Goal: Transaction & Acquisition: Book appointment/travel/reservation

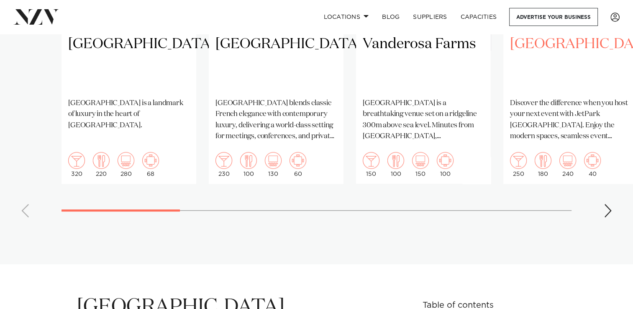
scroll to position [838, 0]
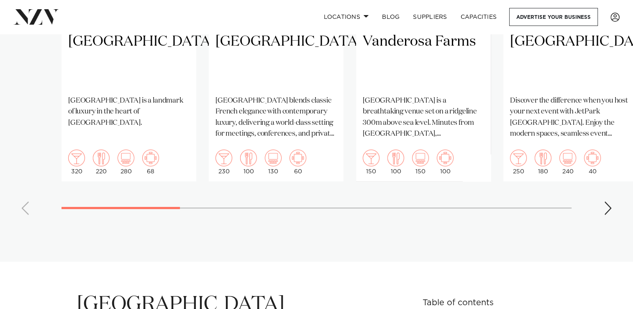
click at [606, 201] on div "Next slide" at bounding box center [608, 207] width 8 height 13
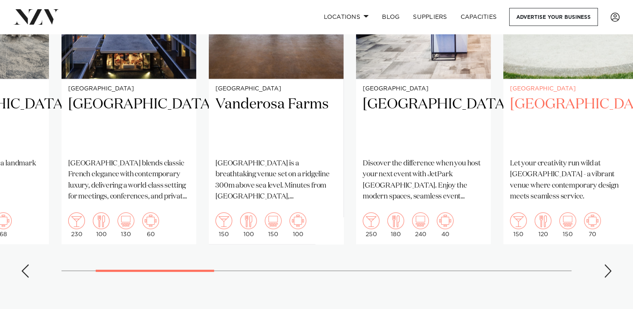
scroll to position [775, 0]
click at [610, 264] on div "Next slide" at bounding box center [608, 270] width 8 height 13
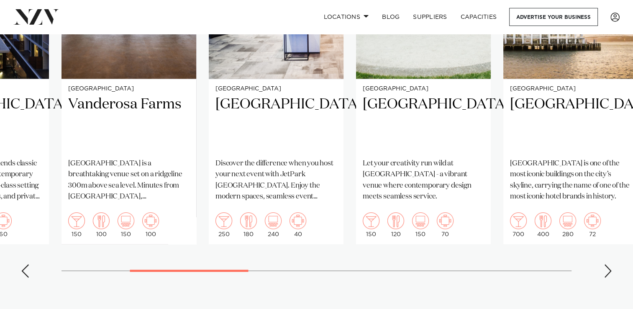
click at [610, 264] on div "Next slide" at bounding box center [608, 270] width 8 height 13
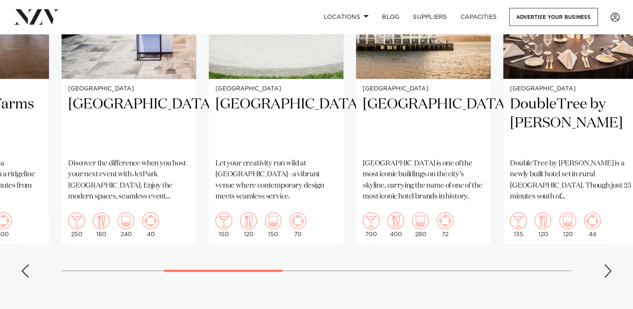
click at [610, 264] on div "Next slide" at bounding box center [608, 270] width 8 height 13
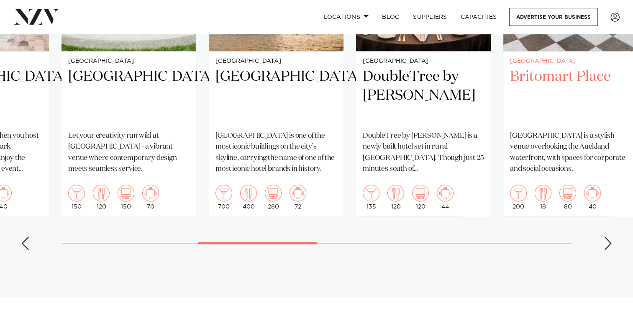
scroll to position [803, 0]
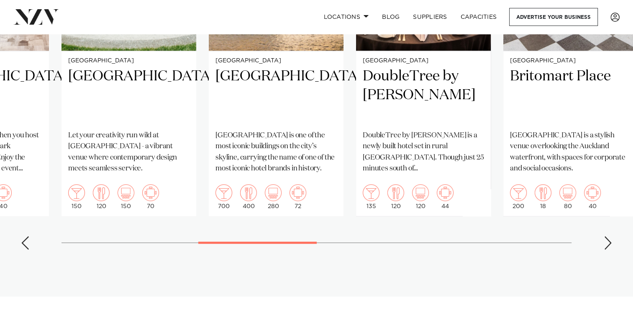
click at [604, 236] on div "Next slide" at bounding box center [608, 242] width 8 height 13
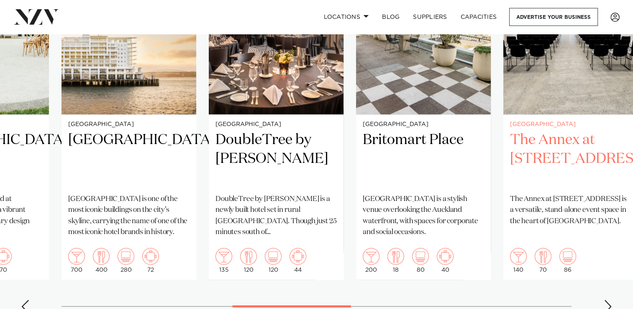
scroll to position [739, 0]
click at [558, 131] on h2 "The Annex at [STREET_ADDRESS]" at bounding box center [570, 159] width 121 height 57
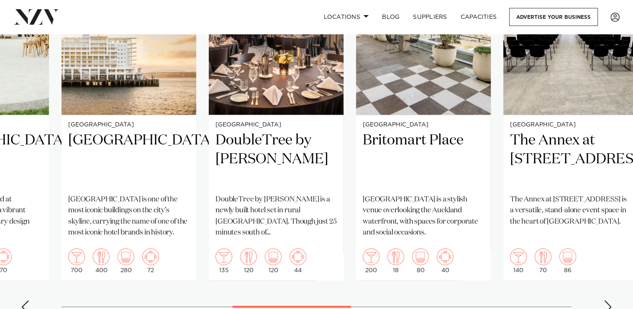
click at [609, 300] on div "Next slide" at bounding box center [608, 306] width 8 height 13
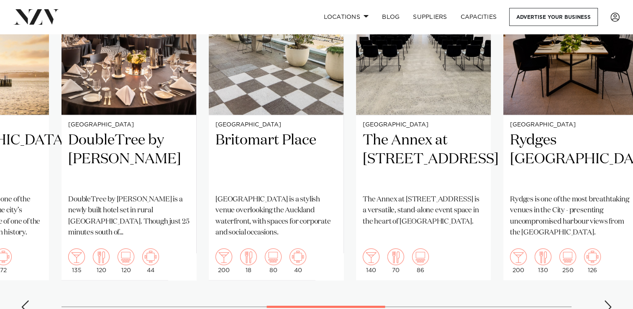
click at [609, 300] on div "Next slide" at bounding box center [608, 306] width 8 height 13
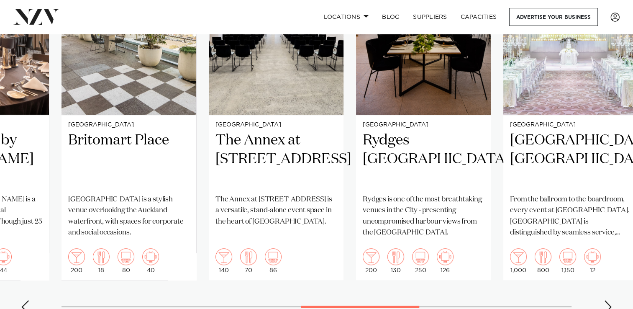
click at [609, 300] on div "Next slide" at bounding box center [608, 306] width 8 height 13
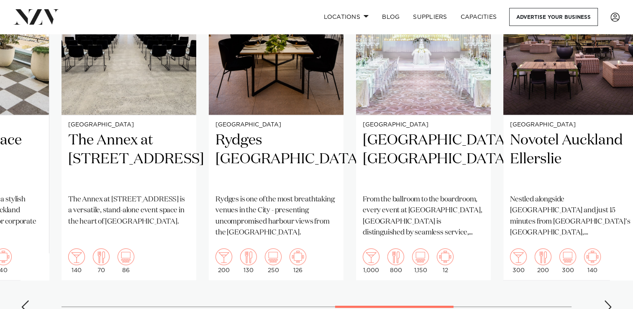
click at [609, 300] on div "Next slide" at bounding box center [608, 306] width 8 height 13
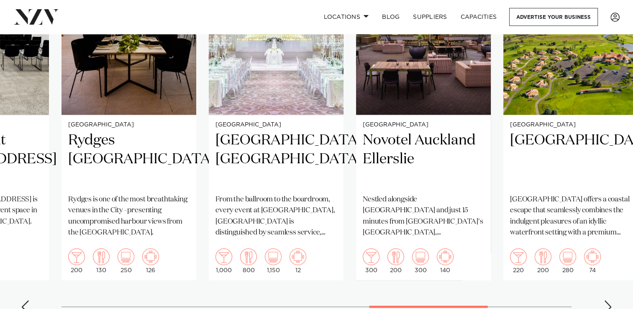
click at [609, 300] on div "Next slide" at bounding box center [608, 306] width 8 height 13
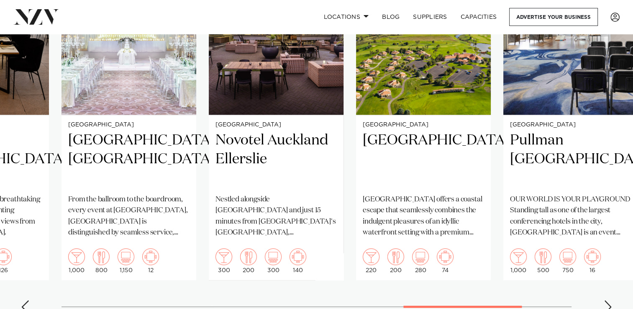
click at [609, 300] on div "Next slide" at bounding box center [608, 306] width 8 height 13
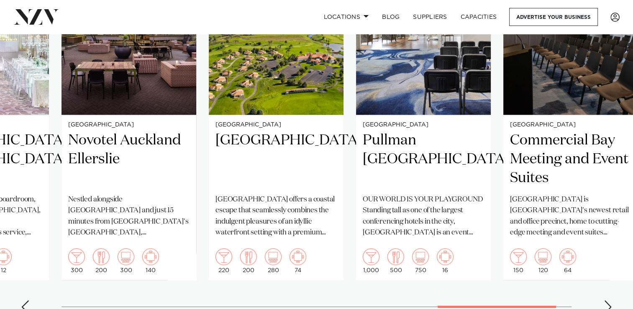
click at [609, 300] on div "Next slide" at bounding box center [608, 306] width 8 height 13
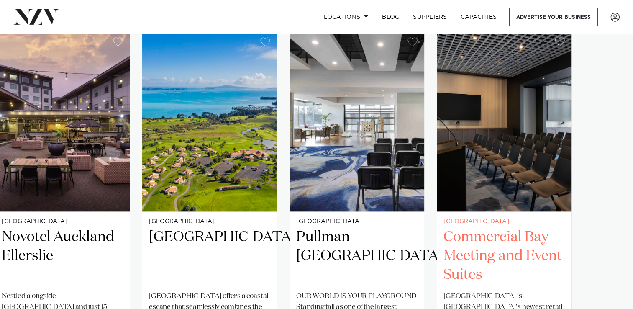
scroll to position [642, 0]
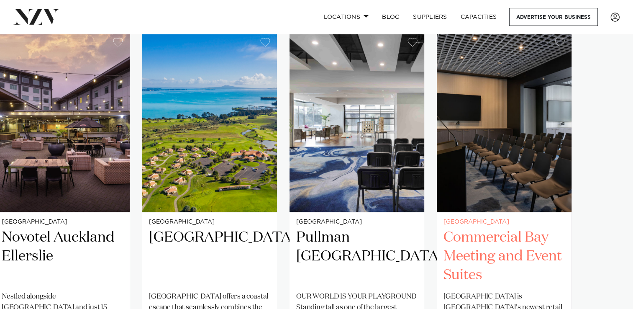
click at [480, 236] on h2 "Commercial Bay Meeting and Event Suites" at bounding box center [504, 256] width 121 height 57
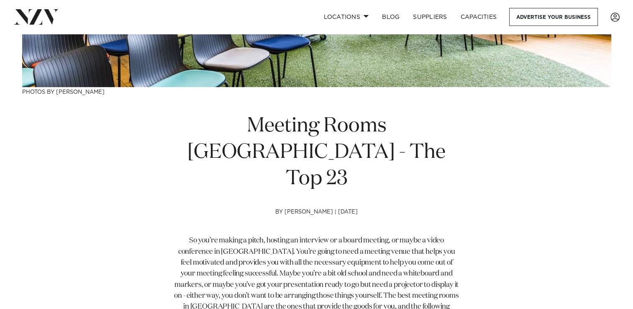
scroll to position [201, 0]
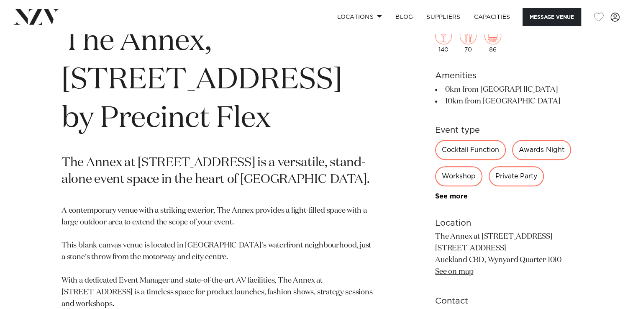
scroll to position [360, 0]
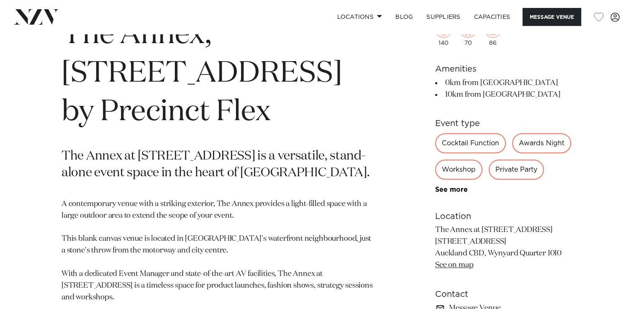
click at [452, 173] on div "Workshop" at bounding box center [458, 169] width 47 height 20
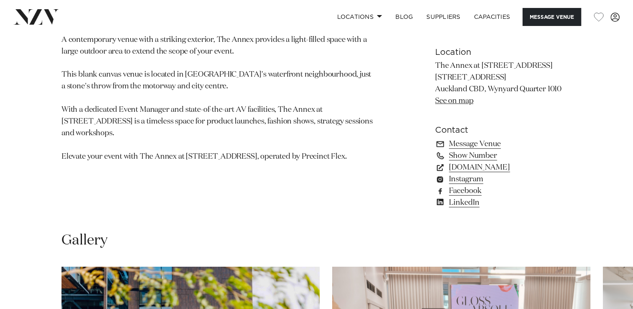
scroll to position [525, 0]
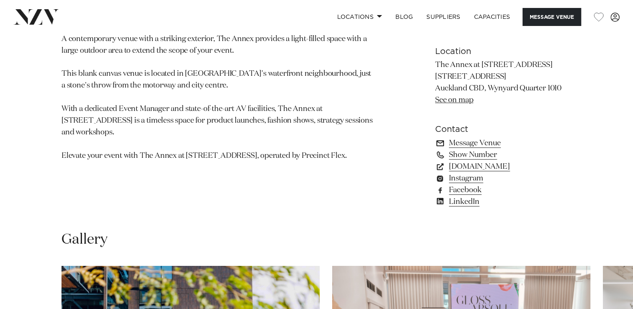
click at [475, 142] on link "Message Venue" at bounding box center [503, 143] width 136 height 12
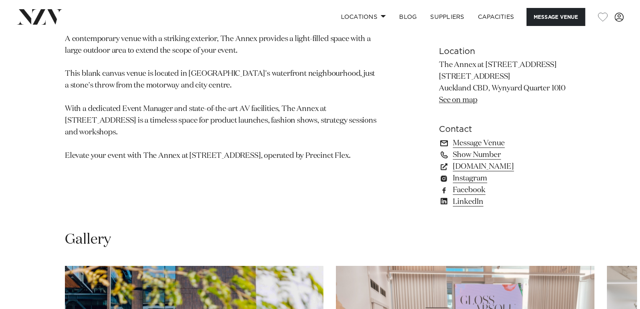
scroll to position [528, 0]
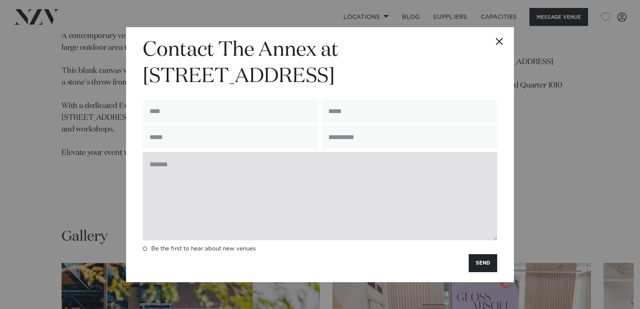
click at [157, 173] on textarea at bounding box center [320, 196] width 354 height 88
paste textarea "**********"
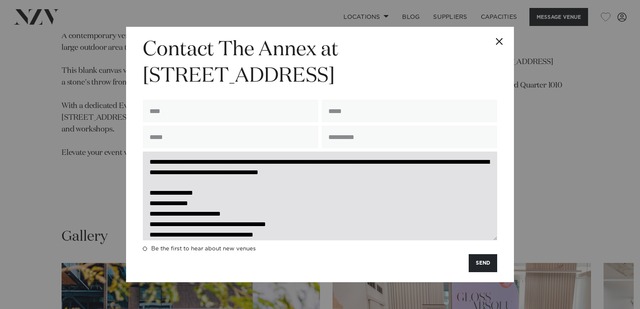
scroll to position [0, 0]
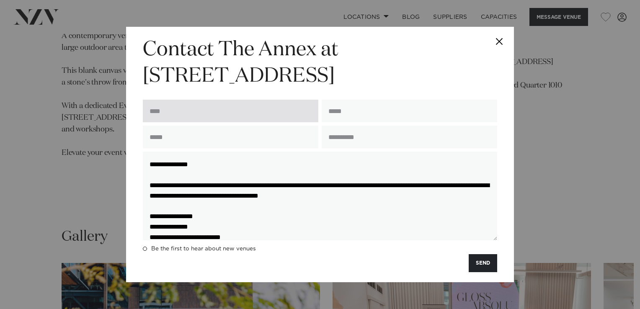
type textarea "**********"
click at [166, 111] on input "text" at bounding box center [230, 111] width 175 height 23
type input "**********"
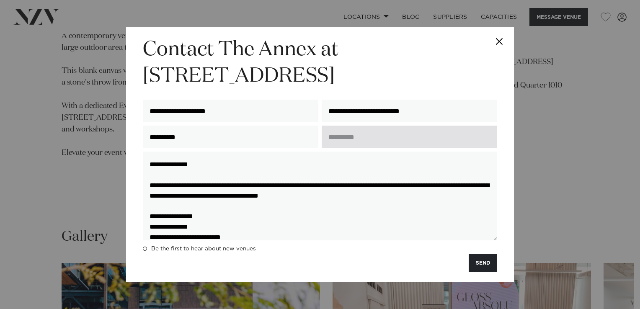
click at [346, 138] on input "text" at bounding box center [408, 137] width 175 height 23
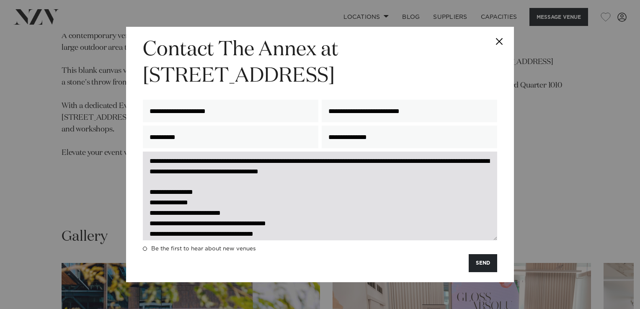
scroll to position [23, 0]
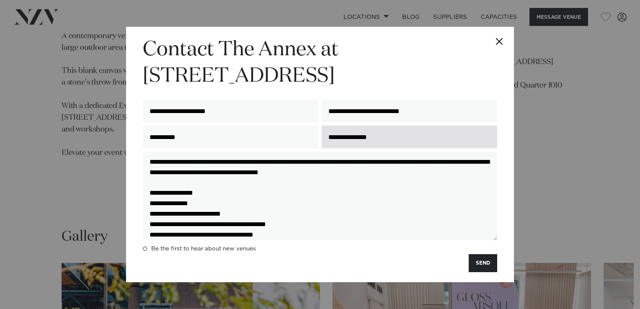
click at [340, 138] on input "**********" at bounding box center [408, 137] width 175 height 23
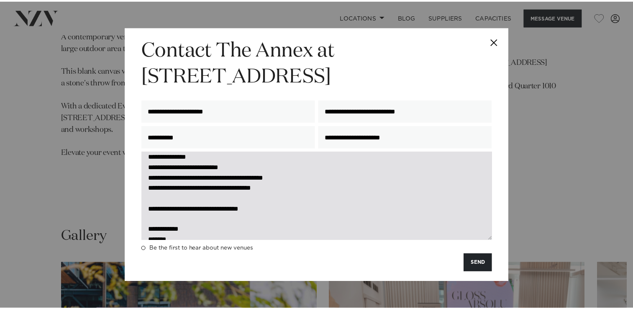
scroll to position [83, 0]
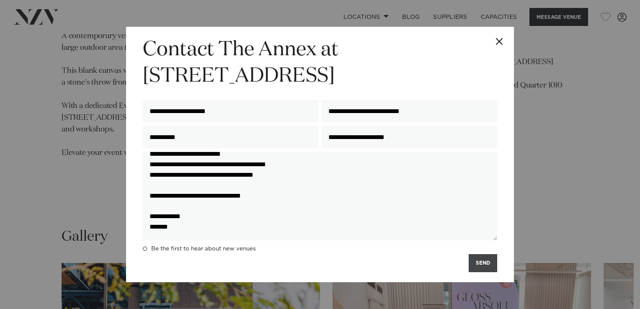
type input "**********"
click at [472, 265] on button "SEND" at bounding box center [482, 263] width 28 height 18
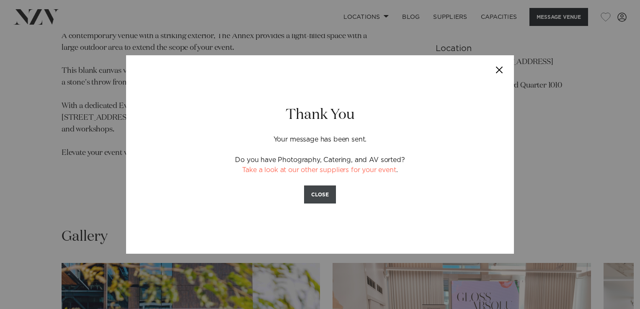
click at [329, 195] on button "CLOSE" at bounding box center [320, 194] width 32 height 18
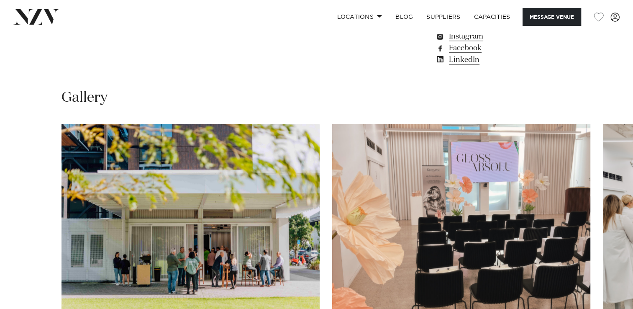
scroll to position [667, 0]
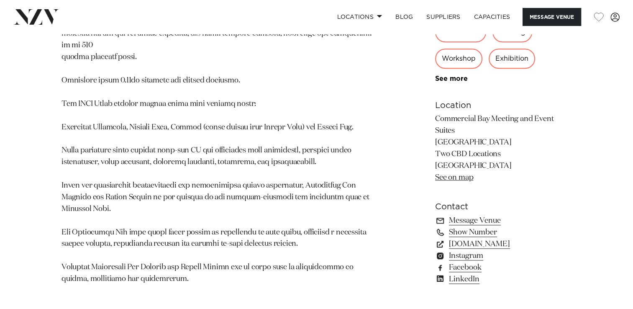
scroll to position [788, 0]
click at [464, 215] on link "Message Venue" at bounding box center [503, 221] width 136 height 12
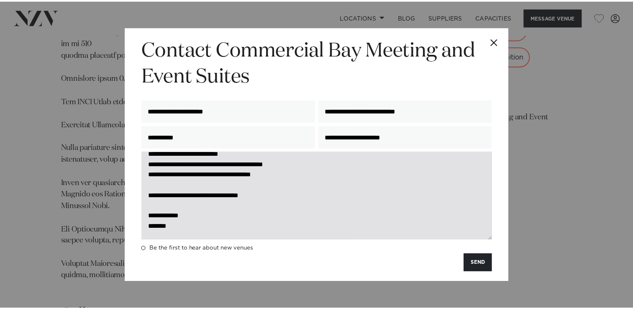
scroll to position [0, 0]
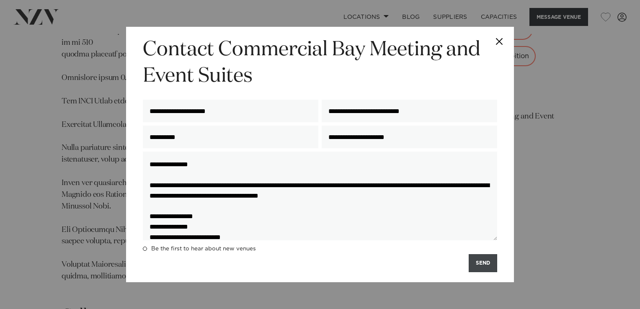
click at [484, 265] on button "SEND" at bounding box center [482, 263] width 28 height 18
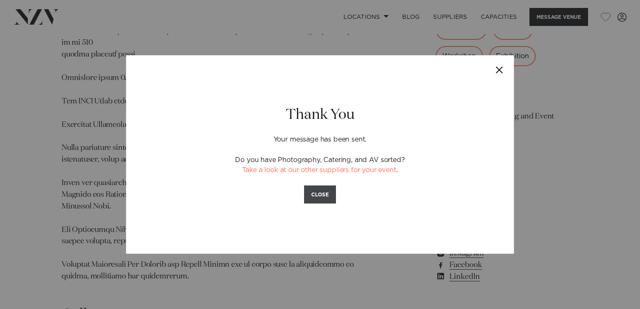
click at [320, 198] on button "CLOSE" at bounding box center [320, 194] width 32 height 18
